Goal: Task Accomplishment & Management: Use online tool/utility

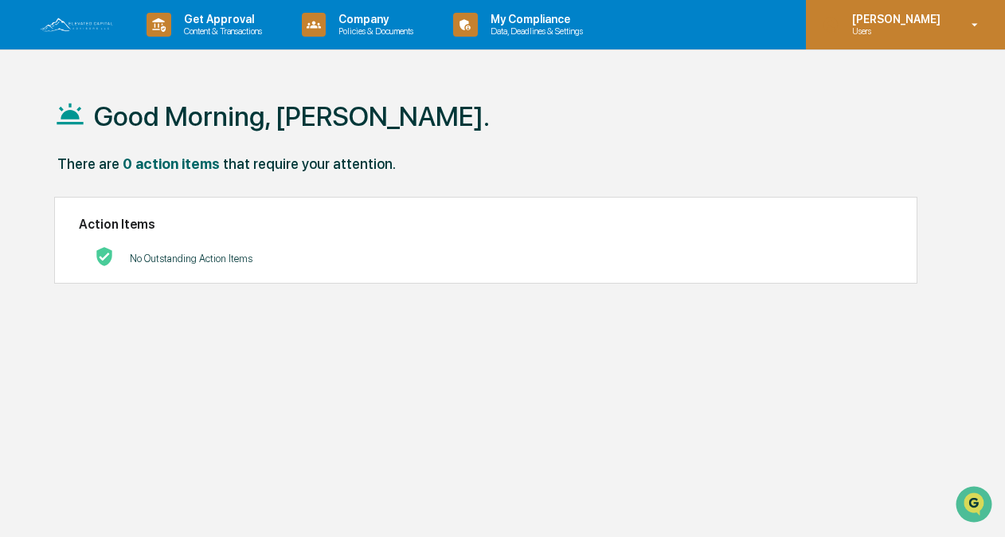
click at [972, 25] on icon at bounding box center [975, 25] width 28 height 15
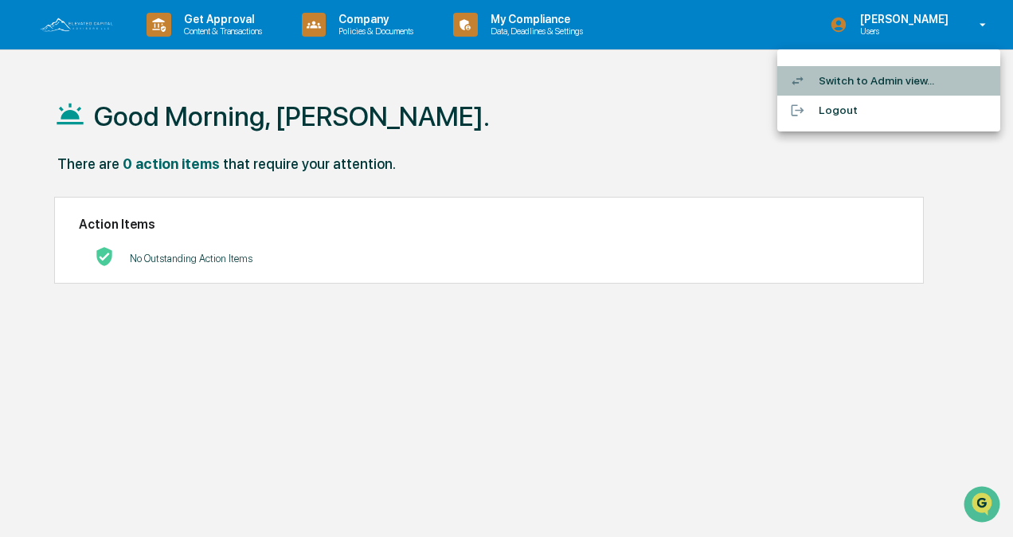
click at [881, 83] on li "Switch to Admin view..." at bounding box center [888, 80] width 223 height 29
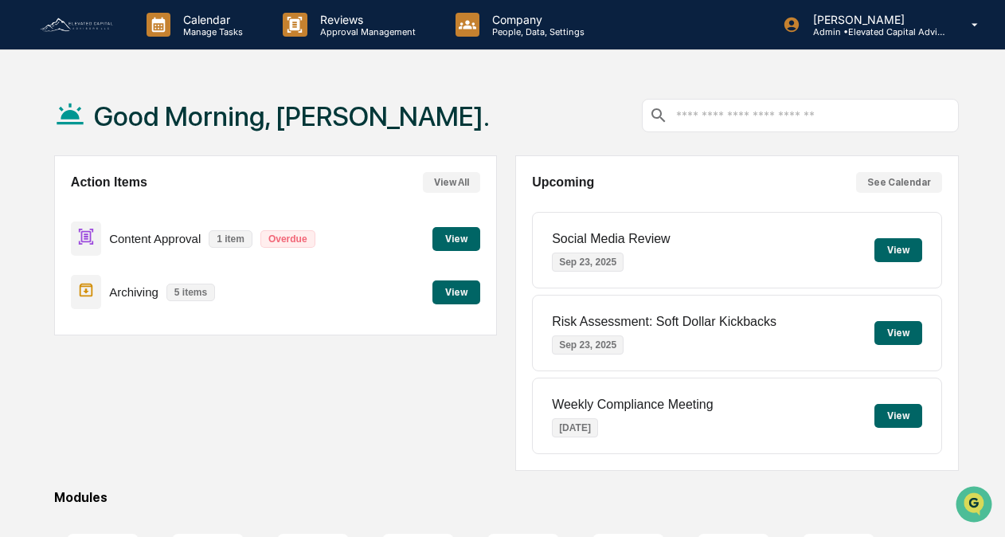
click at [456, 291] on button "View" at bounding box center [456, 292] width 48 height 24
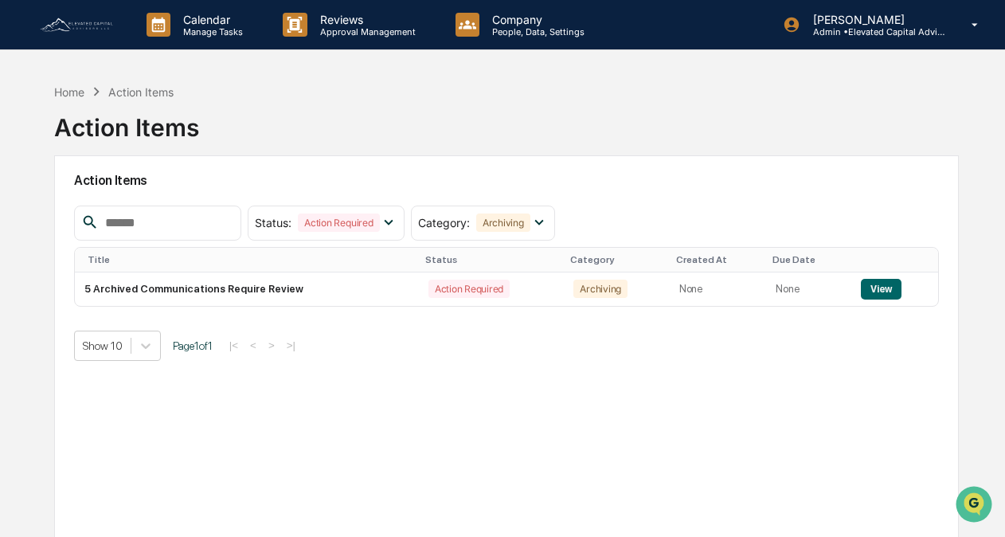
click at [88, 27] on img at bounding box center [76, 25] width 76 height 18
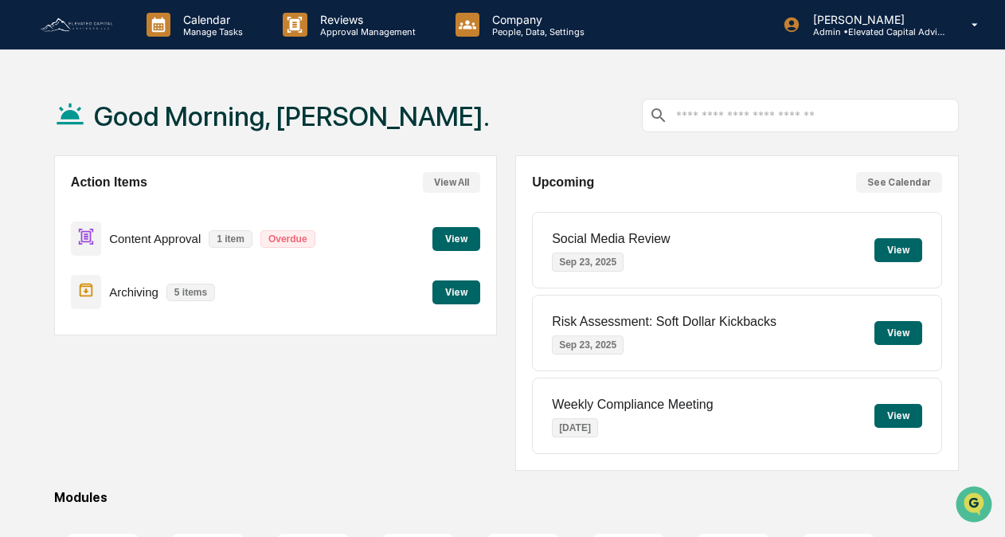
click at [450, 236] on button "View" at bounding box center [456, 239] width 48 height 24
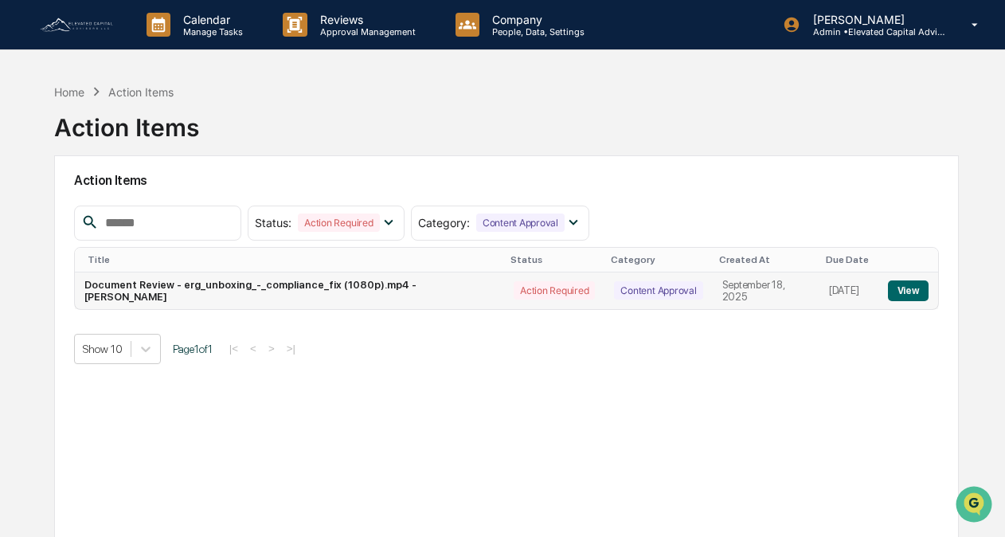
click at [903, 290] on button "View" at bounding box center [908, 290] width 41 height 21
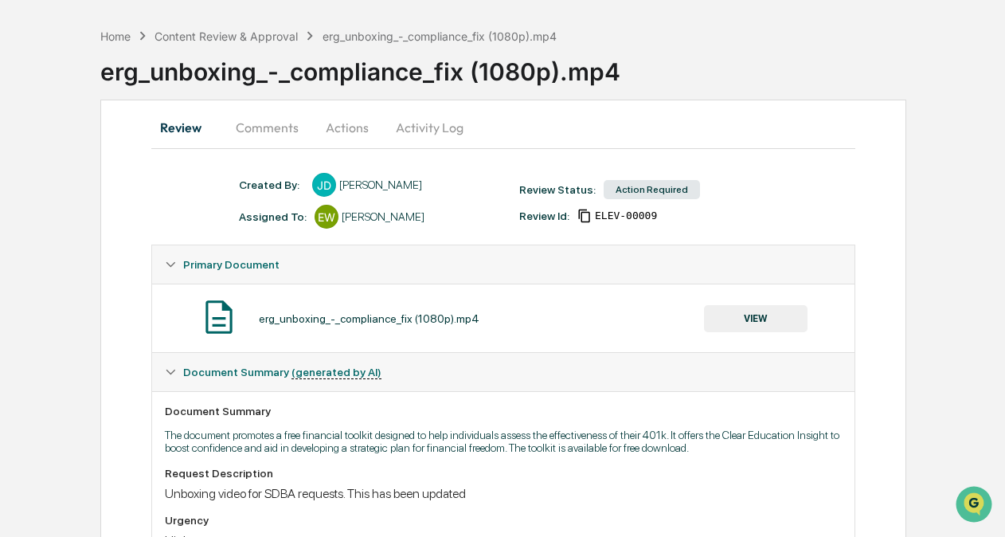
scroll to position [67, 0]
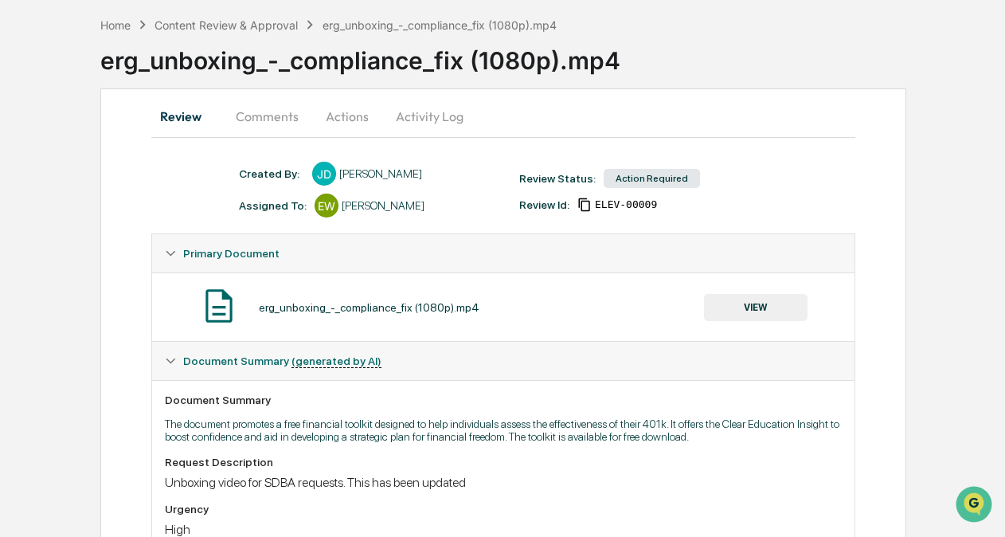
click at [269, 112] on button "Comments" at bounding box center [267, 116] width 88 height 38
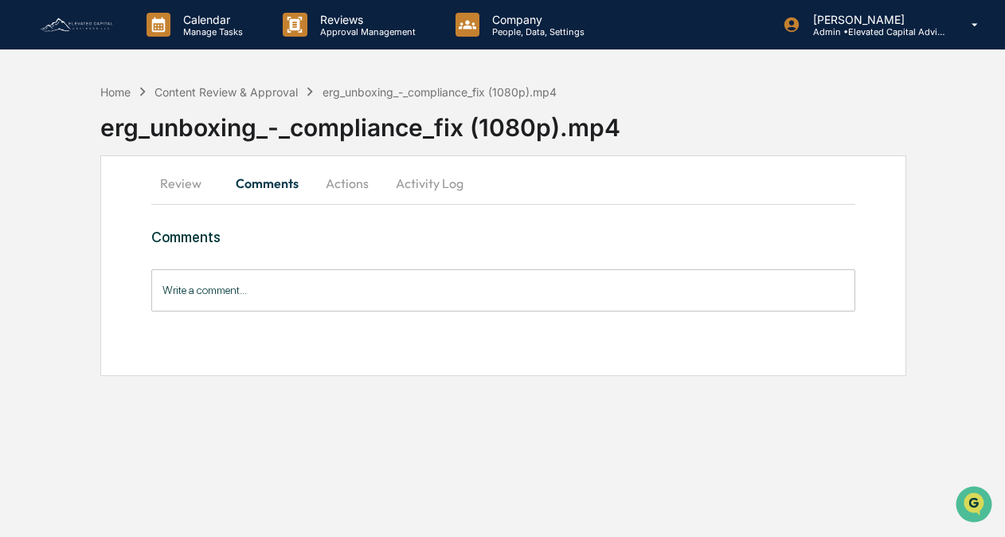
scroll to position [0, 0]
click at [352, 181] on button "Actions" at bounding box center [349, 183] width 72 height 38
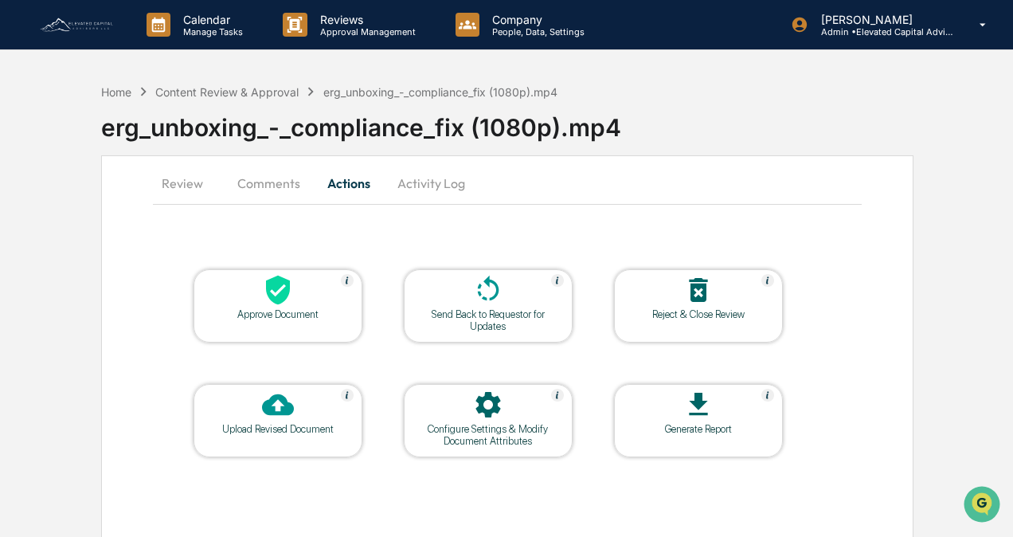
click at [180, 185] on button "Review" at bounding box center [189, 183] width 72 height 38
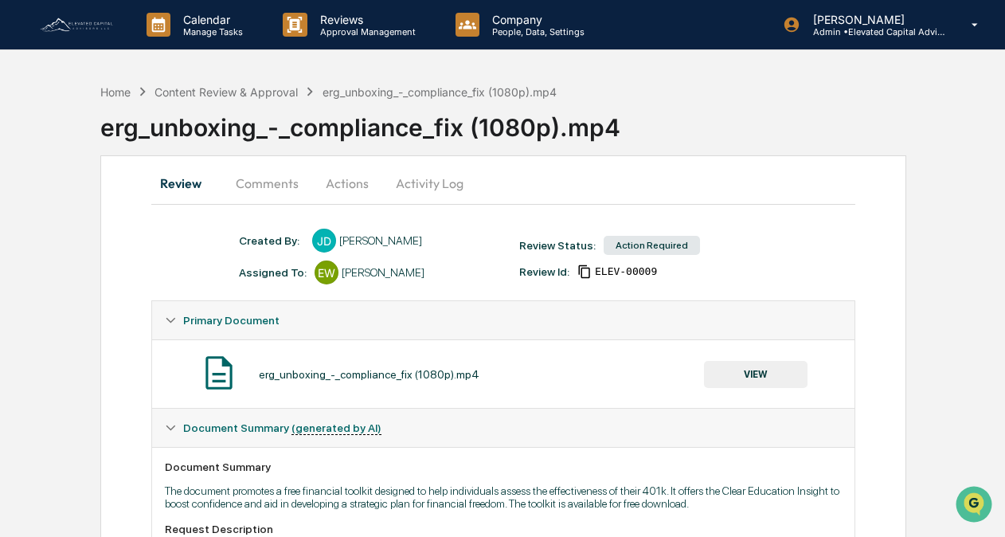
scroll to position [98, 0]
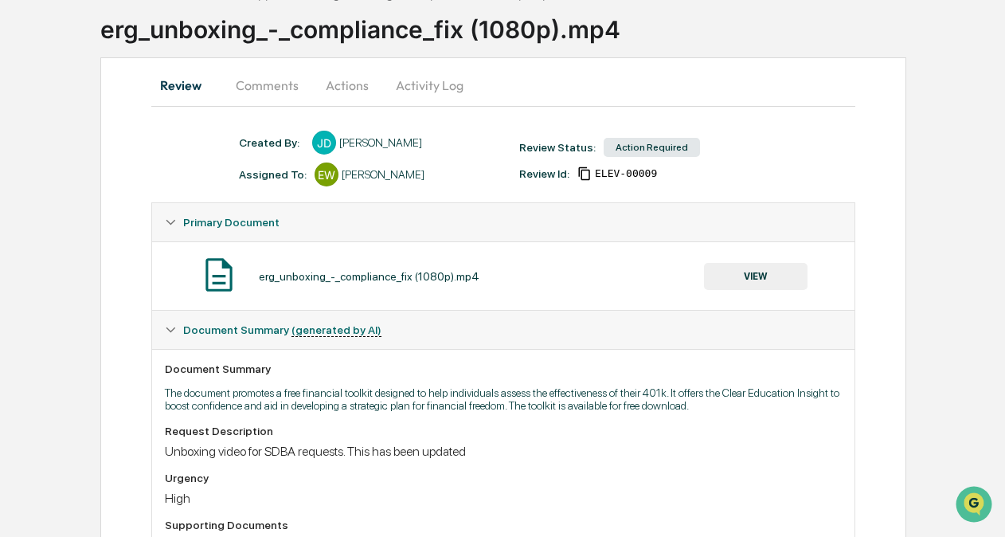
click at [750, 274] on button "VIEW" at bounding box center [756, 276] width 104 height 27
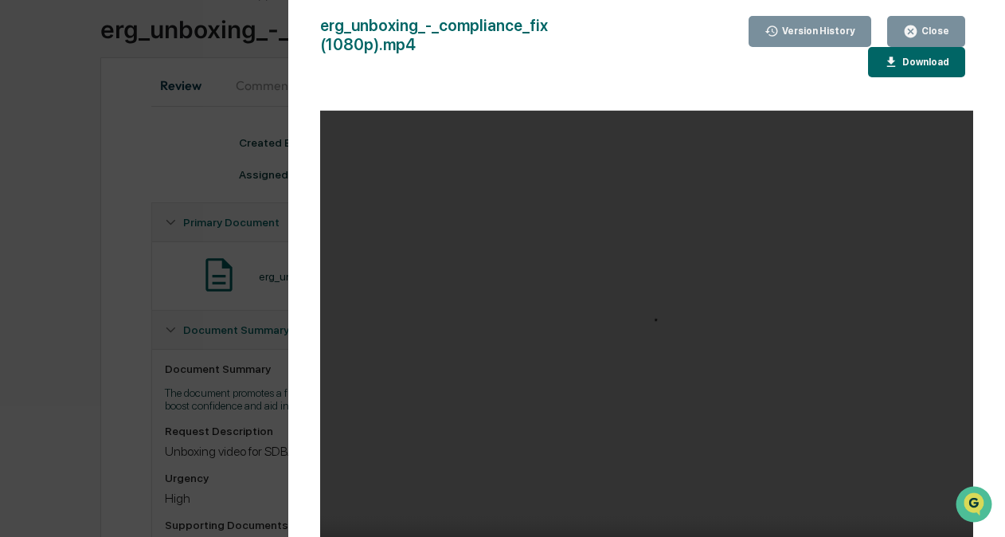
scroll to position [191, 0]
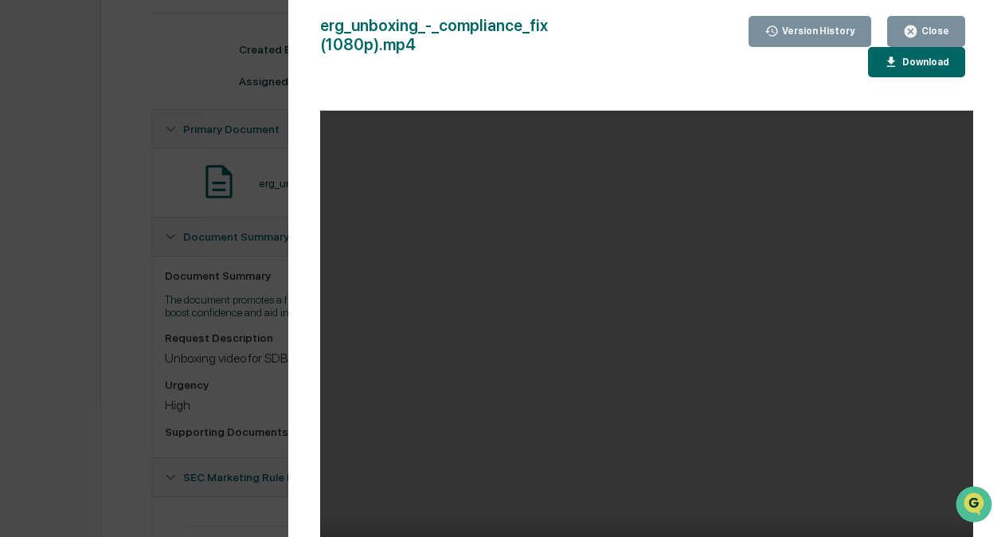
click at [915, 31] on icon "button" at bounding box center [911, 31] width 12 height 12
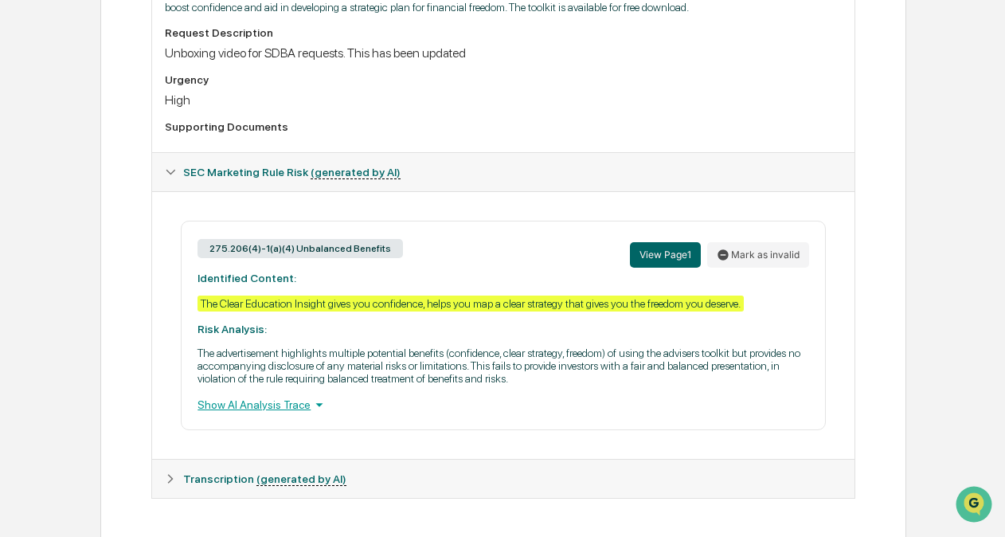
scroll to position [503, 0]
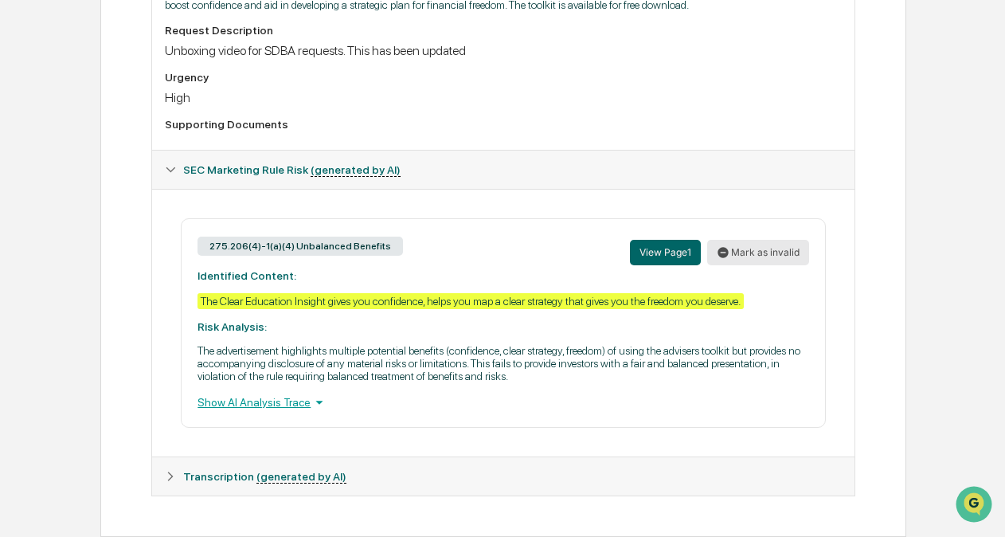
click at [758, 252] on button "Mark as invalid" at bounding box center [758, 252] width 102 height 25
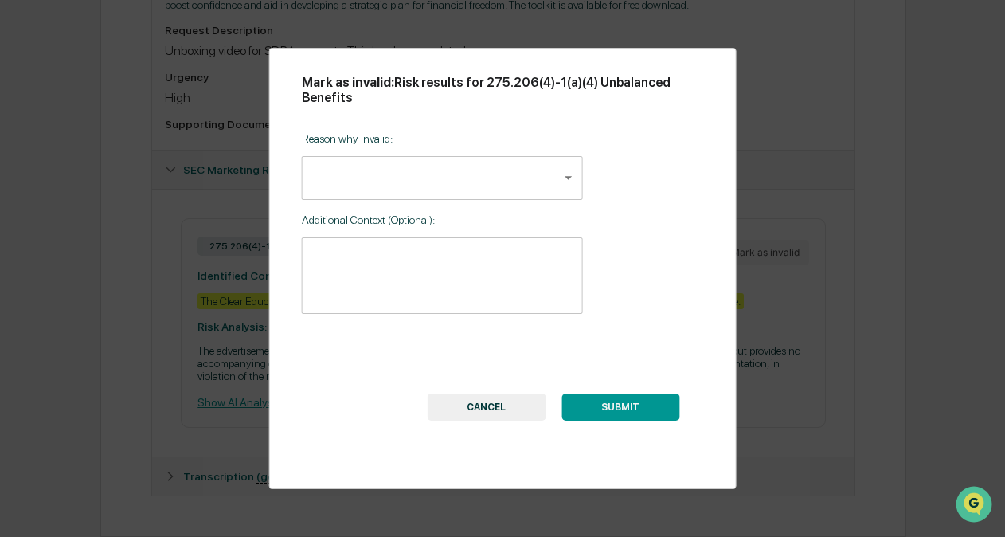
click at [567, 179] on body "Calendar Manage Tasks Reviews Approval Management Company People, Data, Setting…" at bounding box center [502, 18] width 1005 height 1035
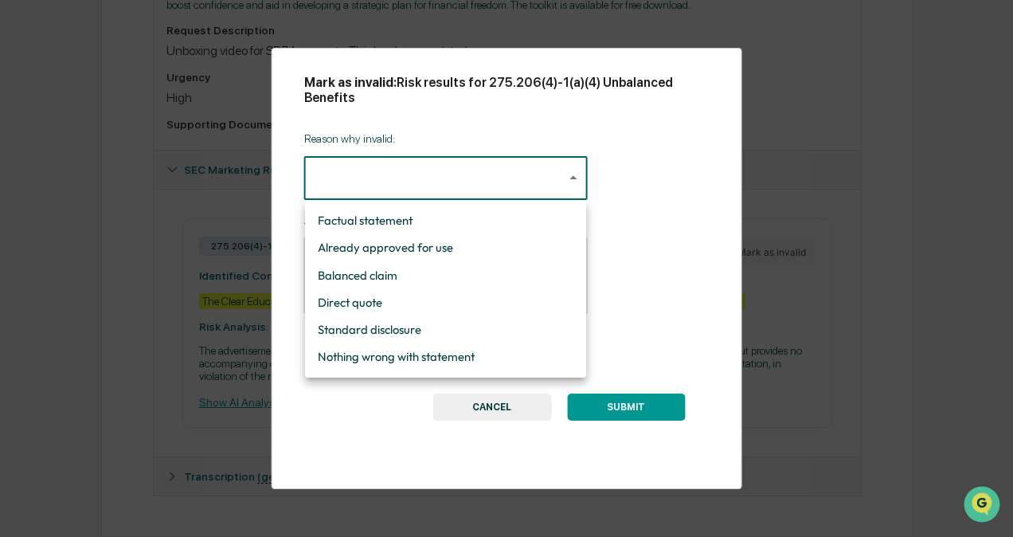
click at [377, 272] on li "Balanced claim" at bounding box center [445, 275] width 281 height 27
type input "**********"
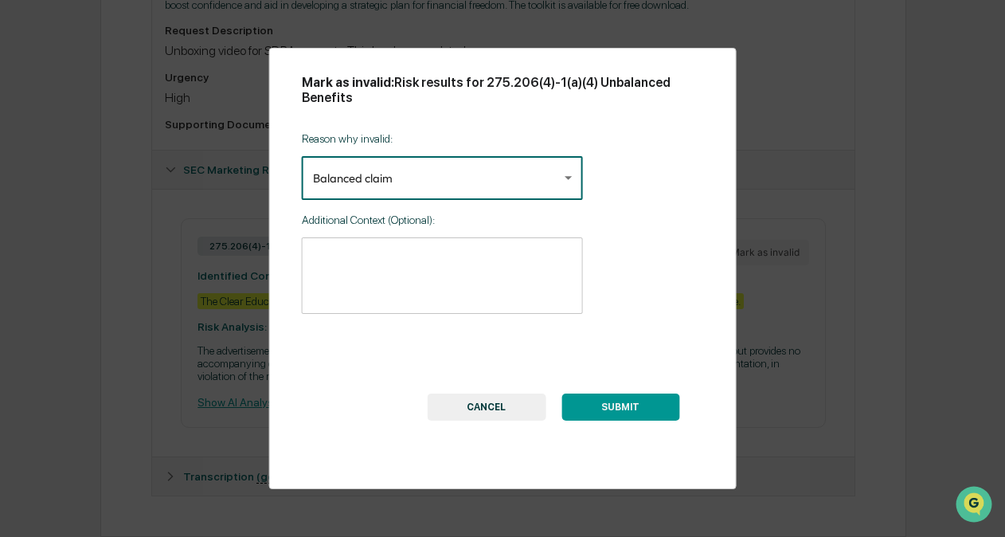
click at [628, 409] on button "SUBMIT" at bounding box center [620, 406] width 118 height 27
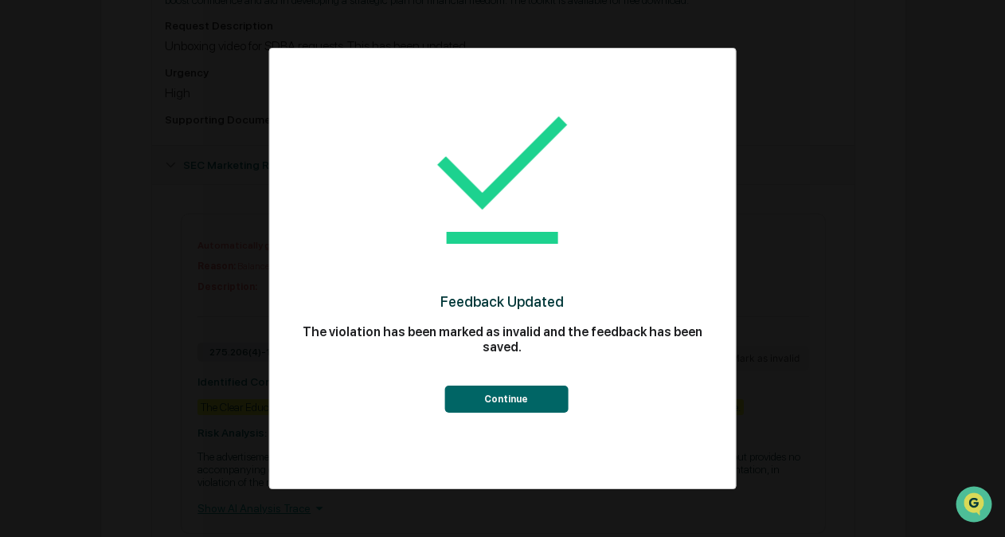
click at [518, 397] on button "Continue" at bounding box center [505, 398] width 123 height 27
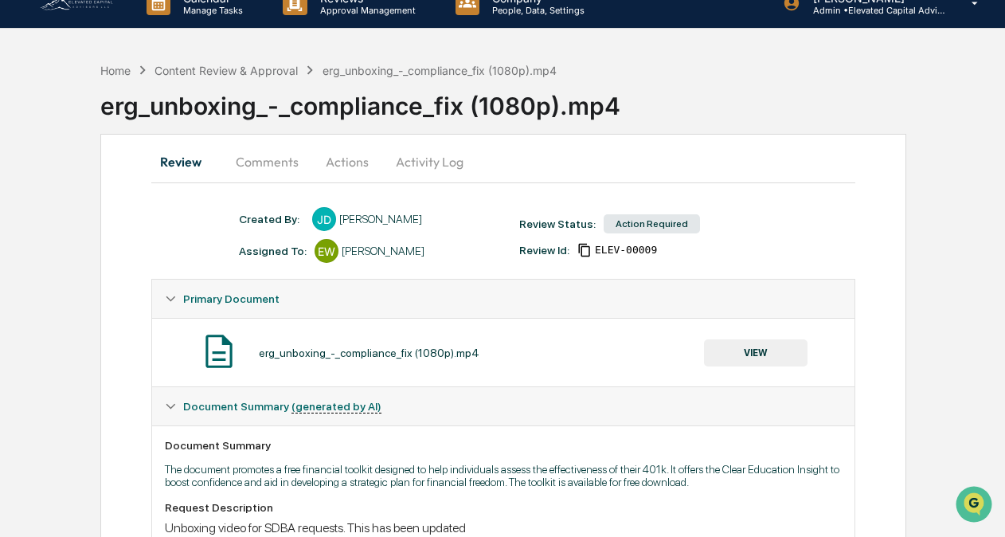
scroll to position [16, 0]
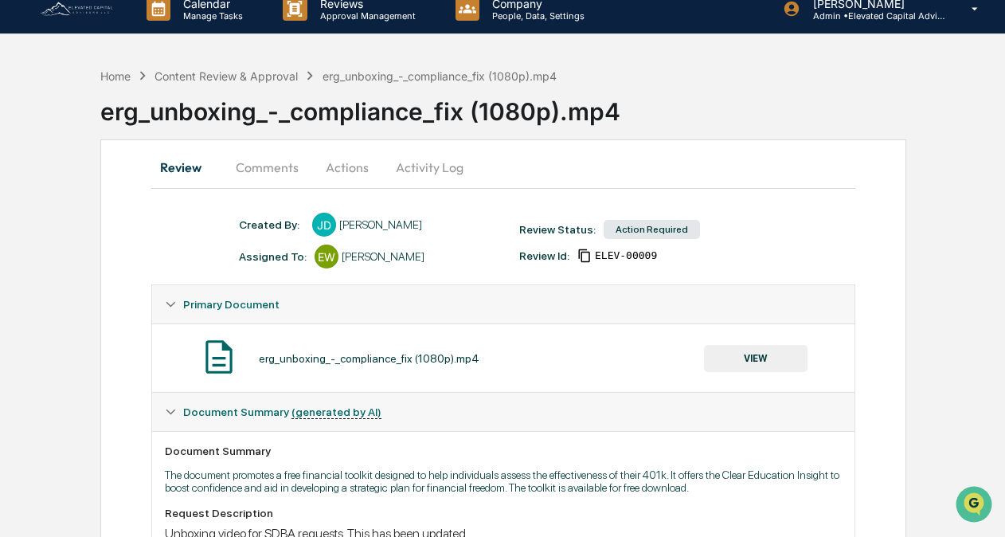
click at [350, 165] on button "Actions" at bounding box center [347, 167] width 72 height 38
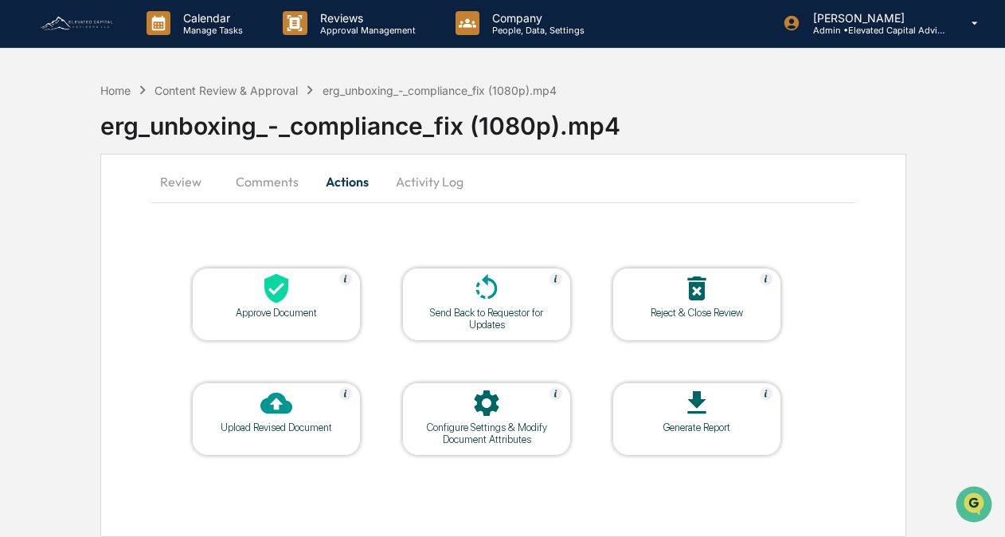
scroll to position [0, 0]
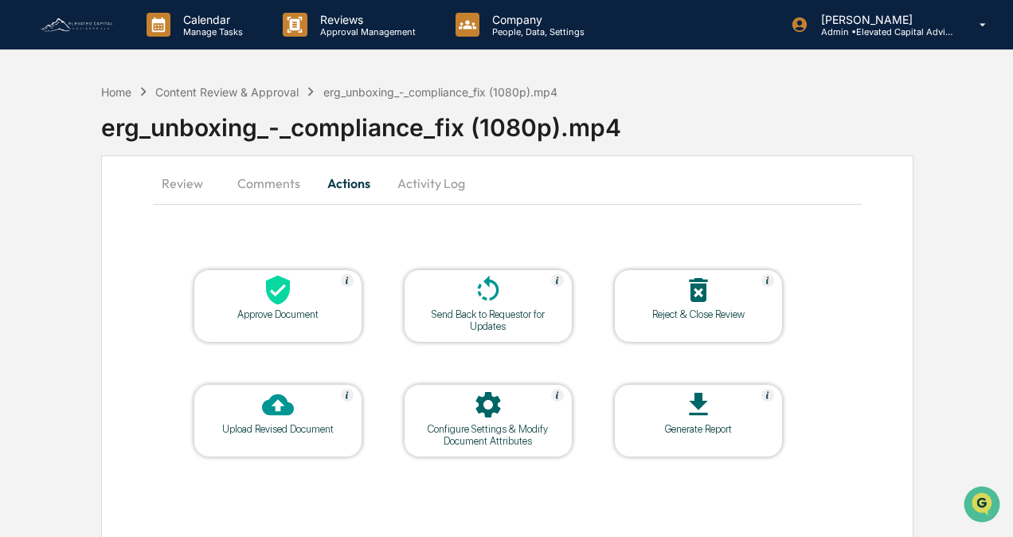
click at [286, 308] on div "Approve Document" at bounding box center [277, 314] width 143 height 12
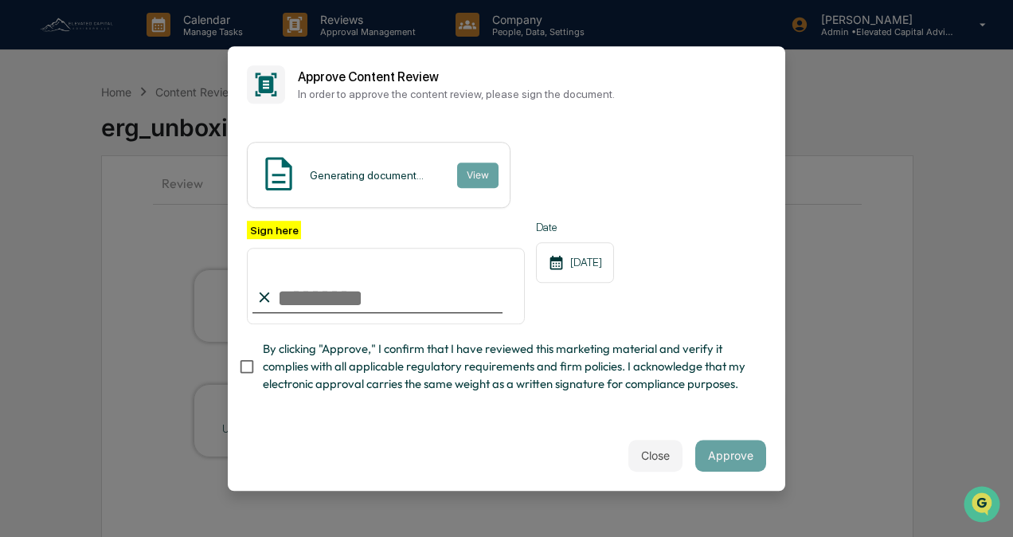
click at [334, 311] on input "Sign here" at bounding box center [386, 286] width 278 height 76
type input "**********"
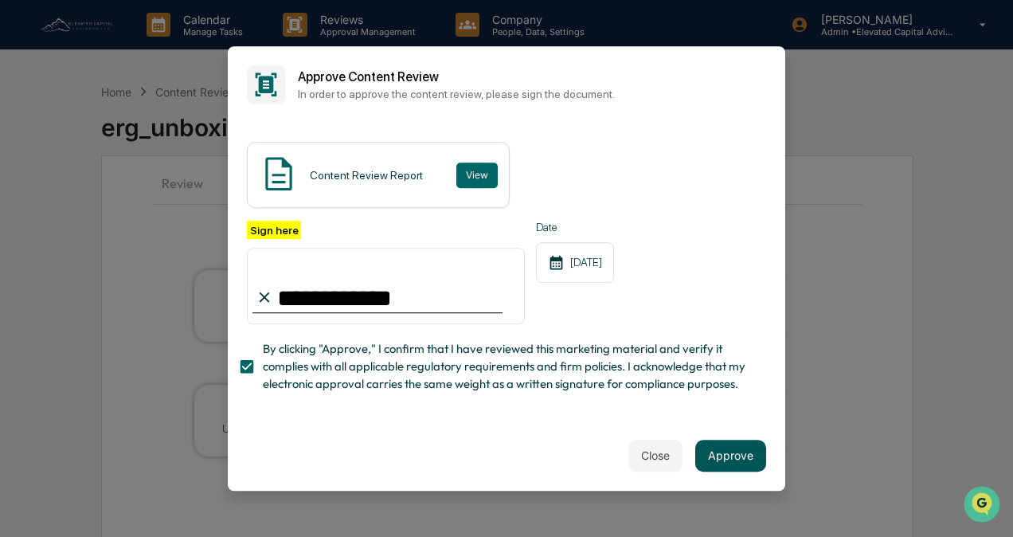
click at [728, 460] on button "Approve" at bounding box center [730, 456] width 71 height 32
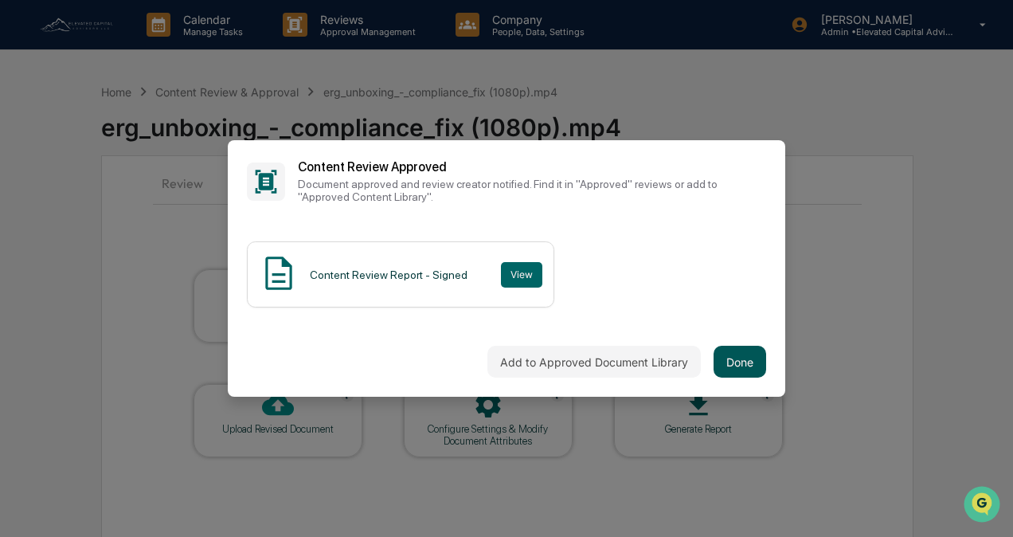
click at [741, 360] on button "Done" at bounding box center [740, 362] width 53 height 32
